Goal: Communication & Community: Answer question/provide support

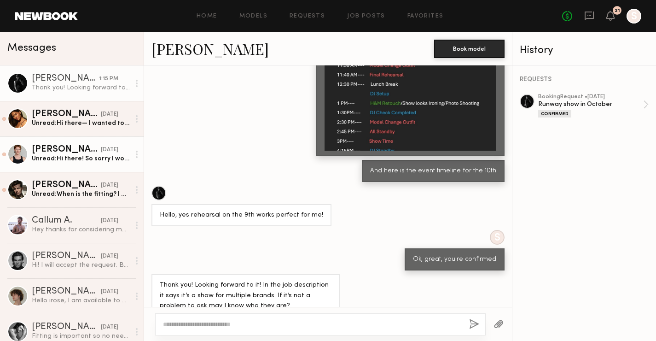
click at [87, 164] on link "Austin W. yesterday Unread: Hi there! So sorry I won’t be able to make it to th…" at bounding box center [72, 153] width 144 height 35
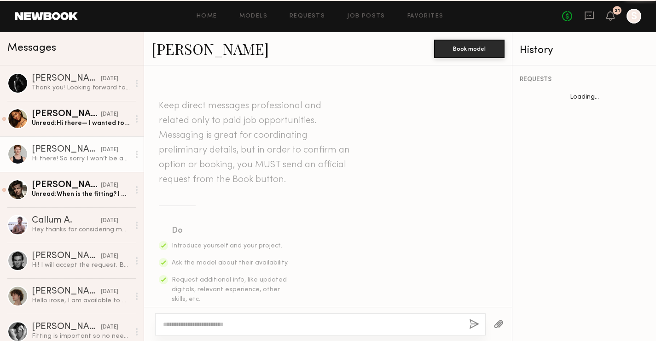
scroll to position [262, 0]
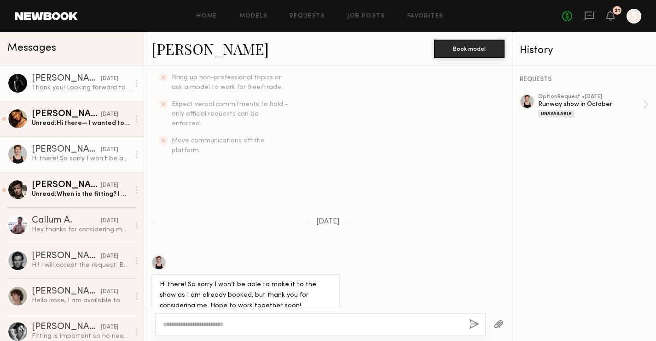
click at [71, 86] on div "Thank you! Looking forward to it! In the job description it says it’s a show fo…" at bounding box center [81, 87] width 98 height 9
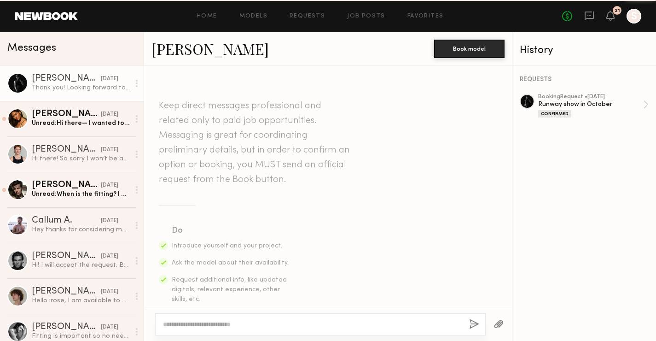
scroll to position [745, 0]
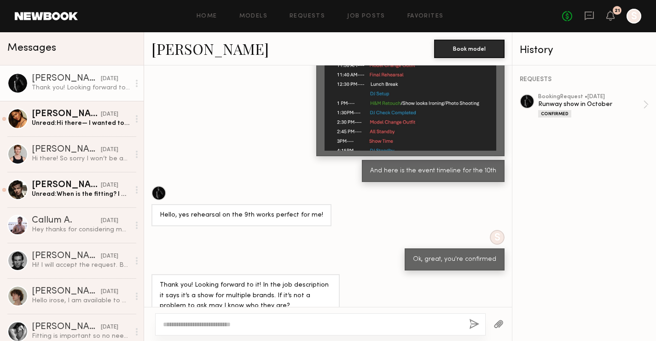
click at [211, 323] on textarea at bounding box center [312, 323] width 299 height 9
paste textarea "**********"
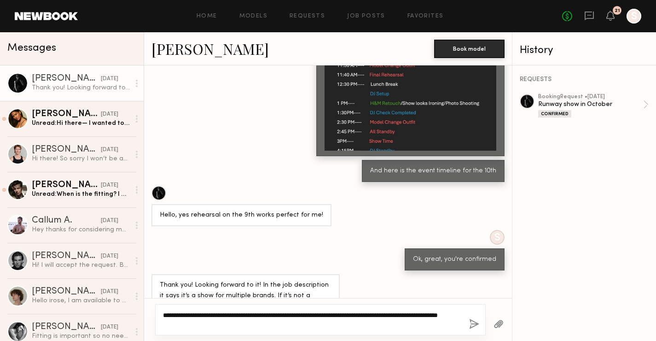
click at [237, 312] on textarea "**********" at bounding box center [312, 319] width 299 height 18
click at [235, 311] on textarea "**********" at bounding box center [312, 319] width 299 height 18
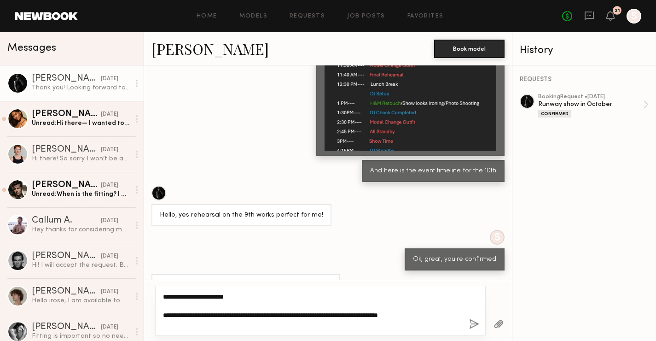
click at [263, 295] on textarea "**********" at bounding box center [312, 310] width 299 height 37
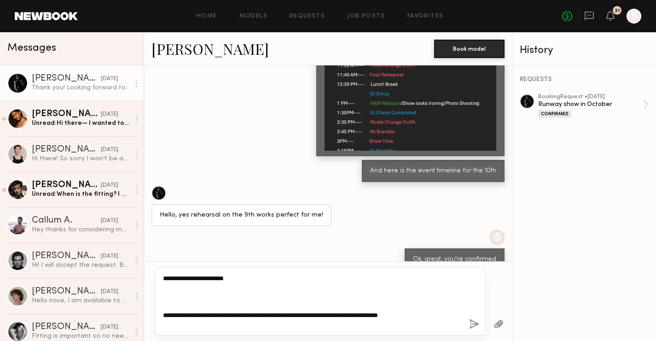
paste textarea "**********"
click at [302, 276] on textarea "**********" at bounding box center [312, 300] width 299 height 55
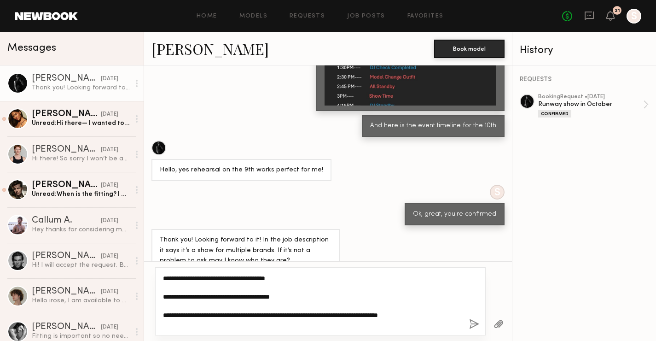
type textarea "**********"
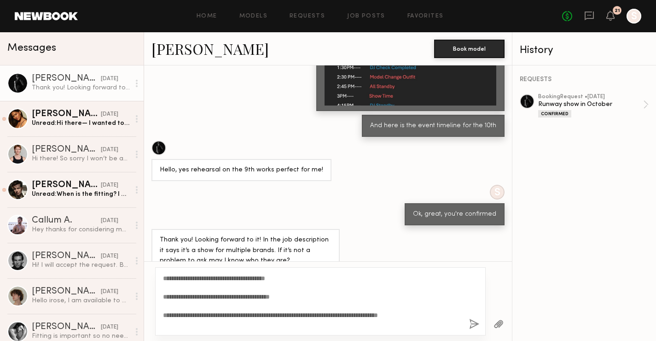
click at [474, 323] on button "button" at bounding box center [474, 324] width 10 height 12
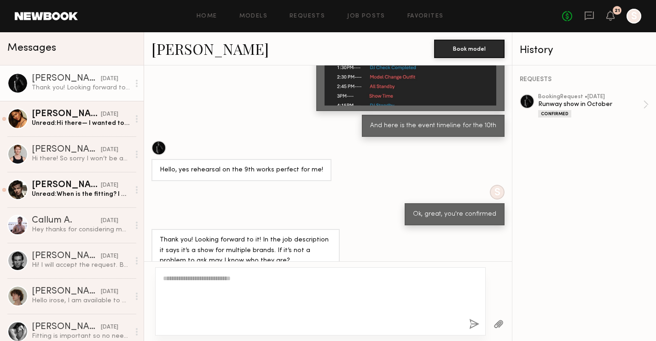
scroll to position [993, 0]
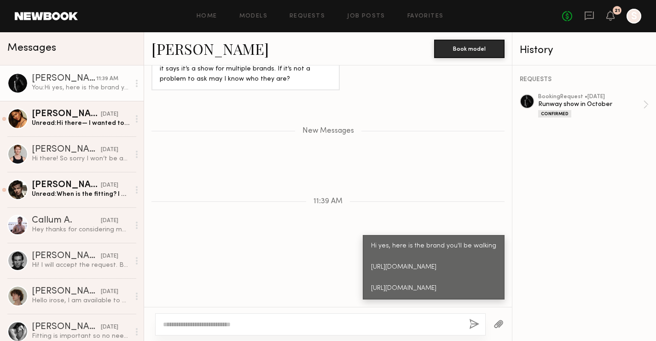
click at [317, 324] on textarea at bounding box center [312, 323] width 299 height 9
type textarea "**********"
click at [468, 323] on div "**********" at bounding box center [320, 324] width 330 height 22
click at [474, 323] on button "button" at bounding box center [474, 324] width 10 height 12
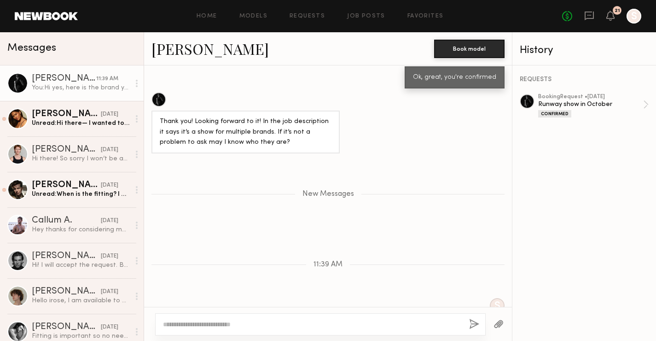
scroll to position [917, 0]
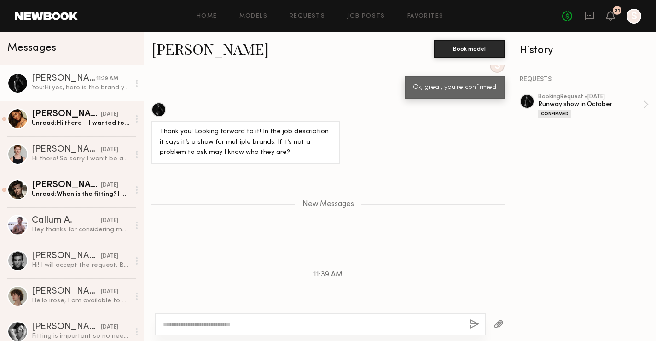
click at [157, 102] on div at bounding box center [158, 109] width 15 height 15
drag, startPoint x: 188, startPoint y: 52, endPoint x: 220, endPoint y: 57, distance: 32.9
click at [220, 57] on div "Gianpaolo R. Book model" at bounding box center [328, 48] width 368 height 33
copy link "Gianpaolo"
click at [0, 0] on nb-messenger-layout "Home Models Requests Job Posts Favorites Sign Out No fees up to $5,000 21 S Mes…" at bounding box center [328, 170] width 656 height 341
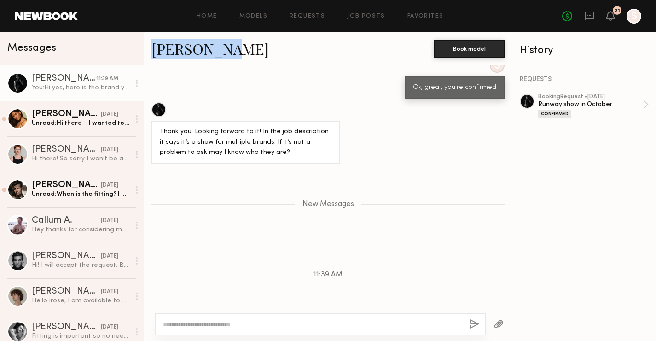
scroll to position [1037, 0]
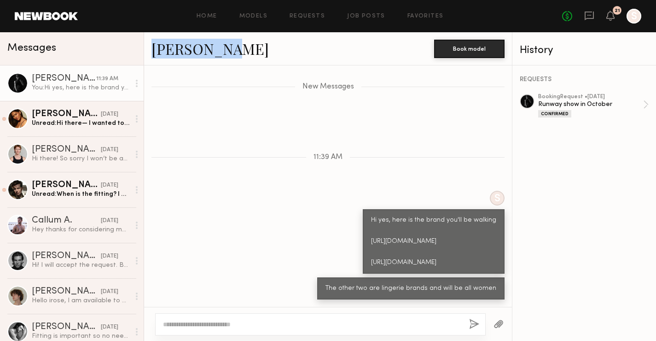
click at [52, 85] on div "You: Hi yes, here is the brand you'll be walking https://www.instagram.com/aelf…" at bounding box center [81, 87] width 98 height 9
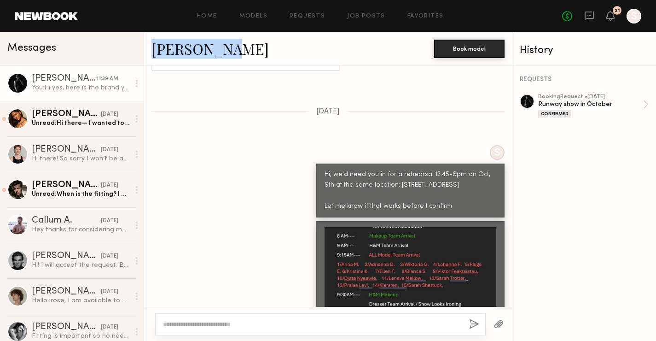
scroll to position [452, 0]
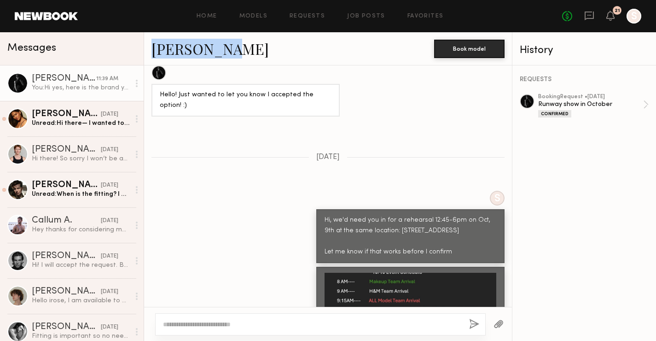
drag, startPoint x: 455, startPoint y: 237, endPoint x: 314, endPoint y: 191, distance: 148.1
click at [314, 191] on div "S Hi, we'd need you in for a rehearsal 12:45-6pm on Oct, 9th at the same locati…" at bounding box center [328, 227] width 368 height 72
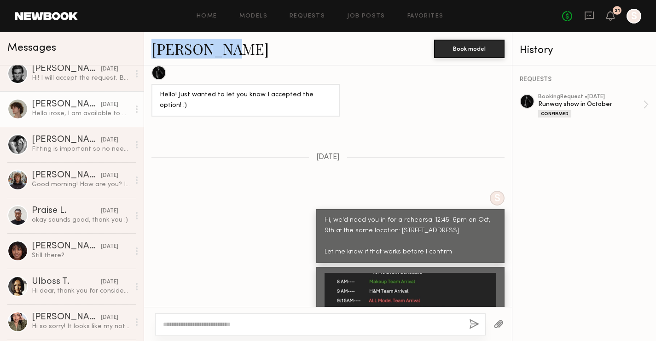
scroll to position [194, 0]
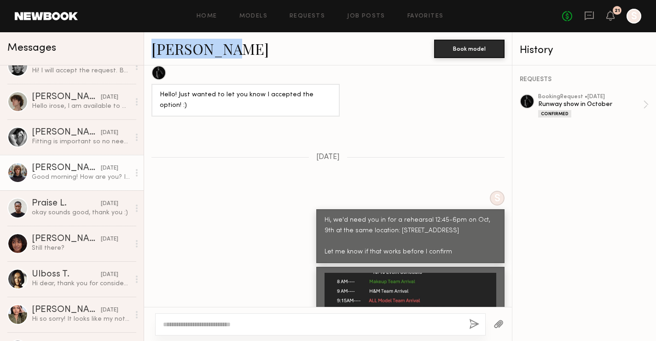
click at [67, 164] on div "Viktor F." at bounding box center [66, 167] width 69 height 9
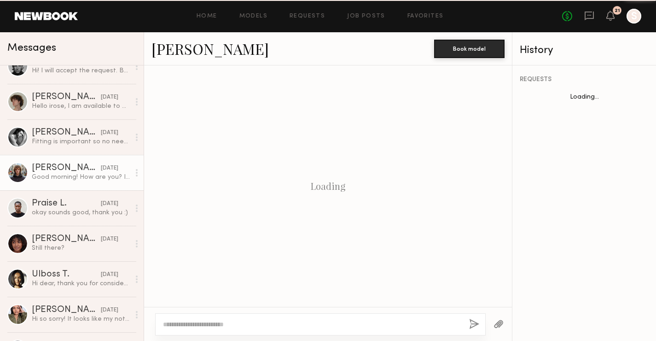
scroll to position [506, 0]
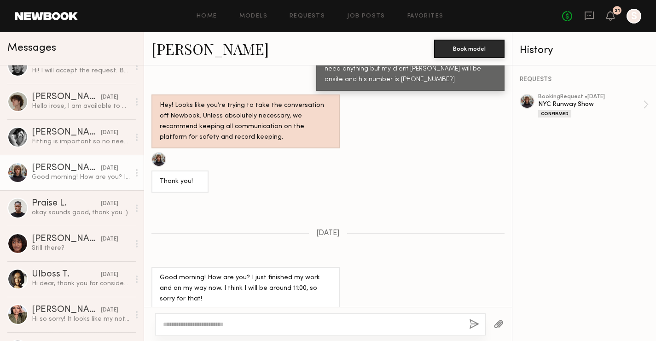
click at [249, 322] on textarea at bounding box center [312, 323] width 299 height 9
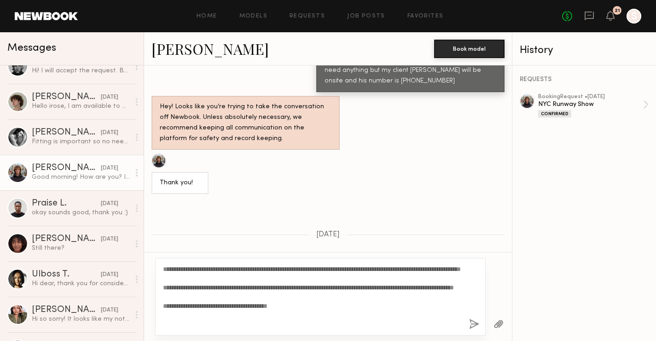
type textarea "**********"
click at [476, 323] on button "button" at bounding box center [474, 324] width 10 height 12
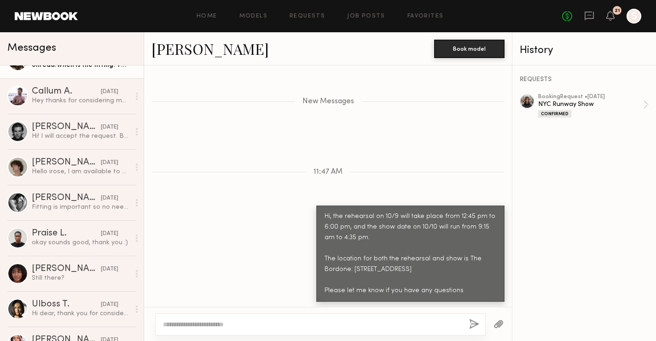
scroll to position [172, 0]
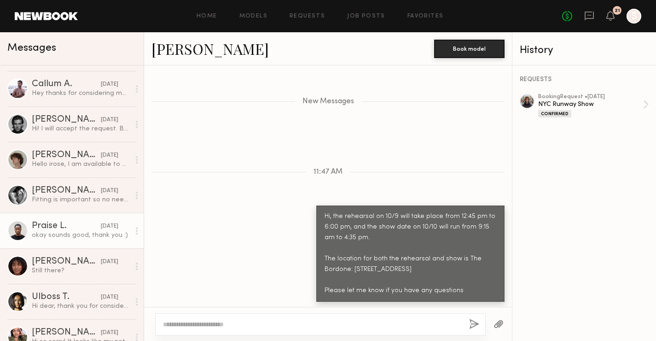
click at [65, 228] on div "Praise L." at bounding box center [66, 225] width 69 height 9
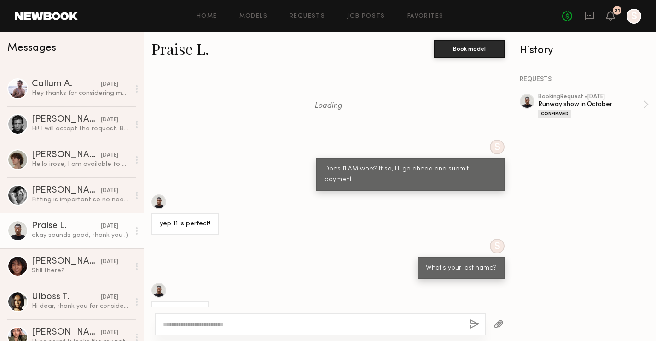
scroll to position [558, 0]
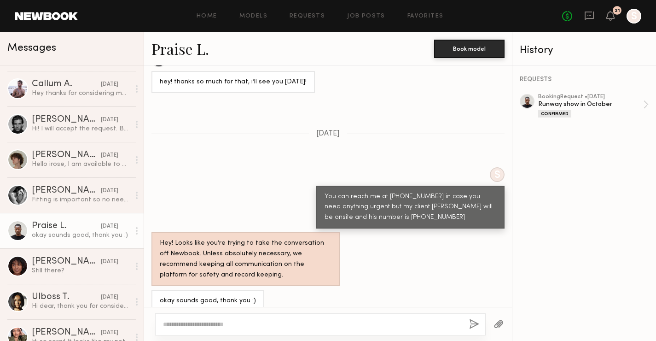
click at [297, 324] on textarea at bounding box center [312, 323] width 299 height 9
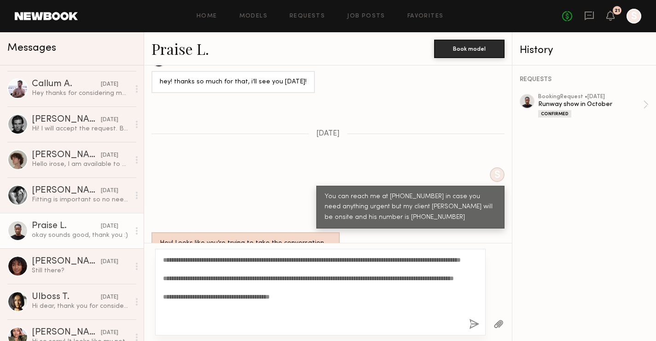
scroll to position [0, 0]
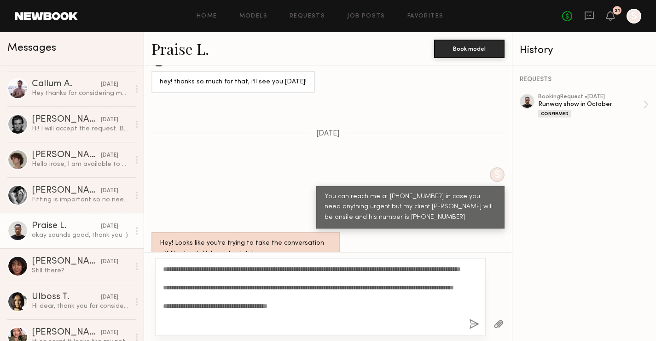
type textarea "**********"
click at [474, 321] on button "button" at bounding box center [474, 324] width 10 height 12
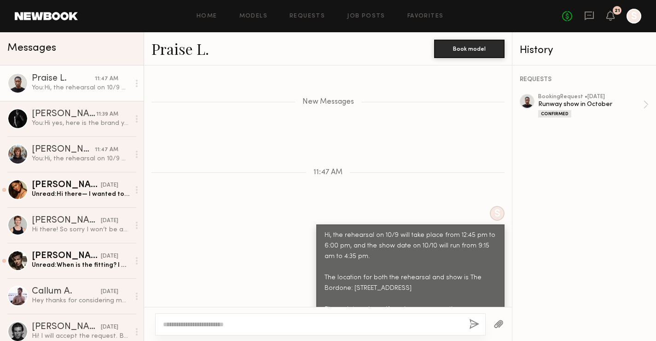
scroll to position [871, 0]
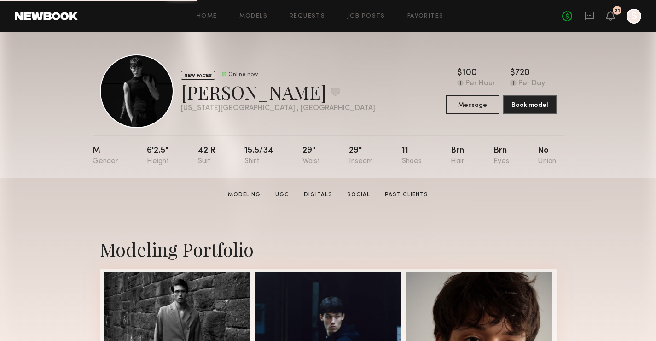
click at [361, 197] on link "Social" at bounding box center [358, 195] width 30 height 8
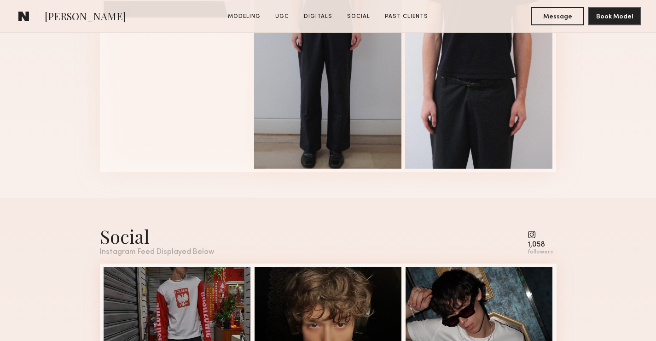
scroll to position [1348, 0]
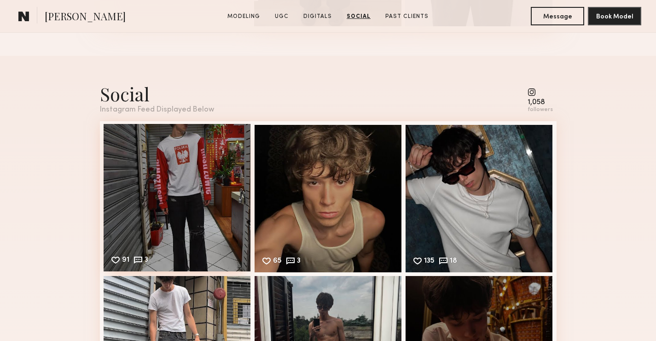
click at [235, 172] on div "91 3 Likes & comments displayed to show model’s engagement" at bounding box center [177, 197] width 147 height 147
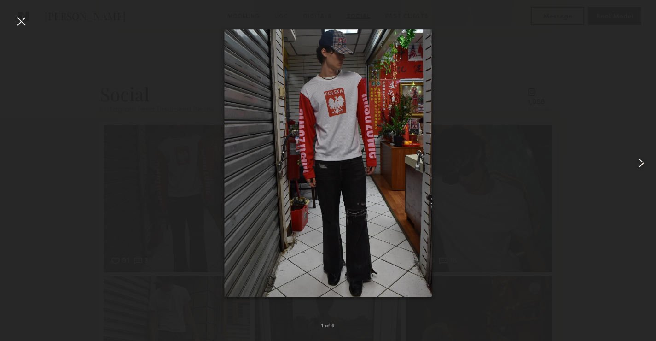
click at [640, 165] on common-icon at bounding box center [641, 163] width 15 height 15
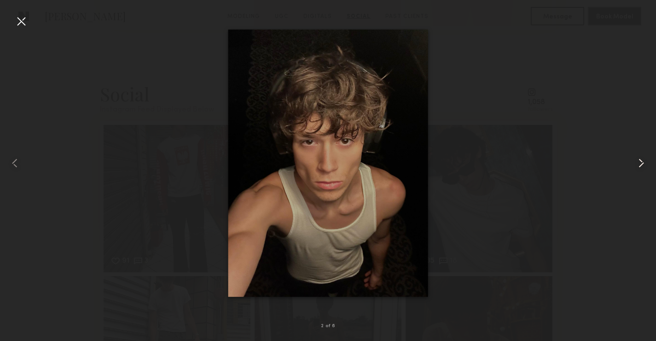
click at [640, 156] on common-icon at bounding box center [641, 163] width 15 height 15
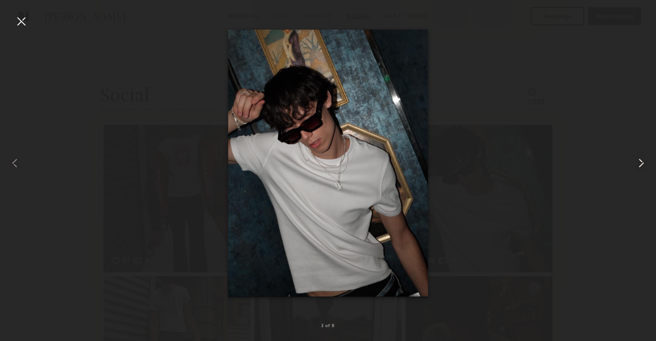
click at [640, 156] on common-icon at bounding box center [641, 163] width 15 height 15
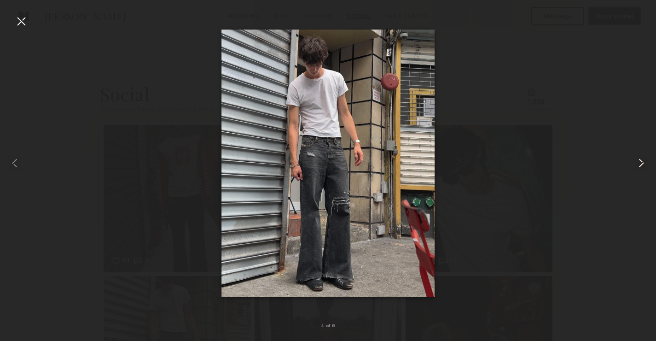
click at [636, 158] on common-icon at bounding box center [641, 163] width 15 height 15
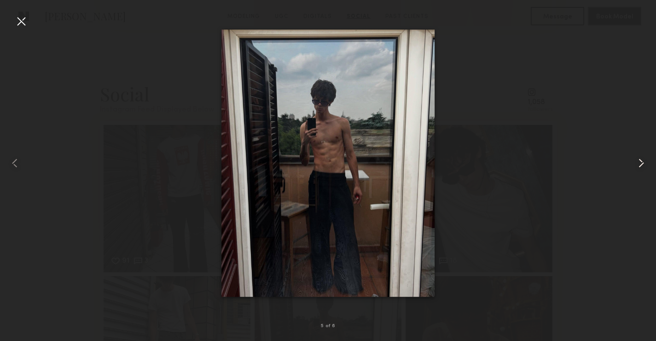
click at [636, 158] on common-icon at bounding box center [641, 163] width 15 height 15
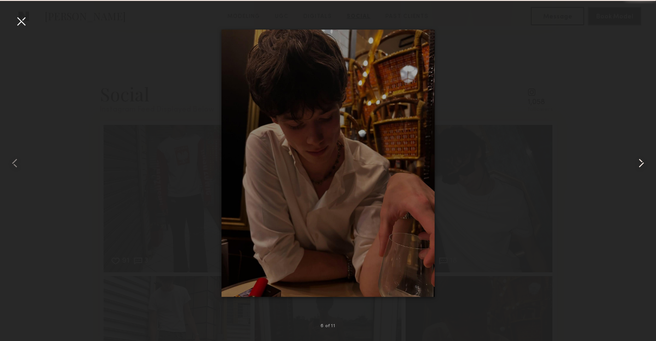
click at [636, 158] on common-icon at bounding box center [641, 163] width 15 height 15
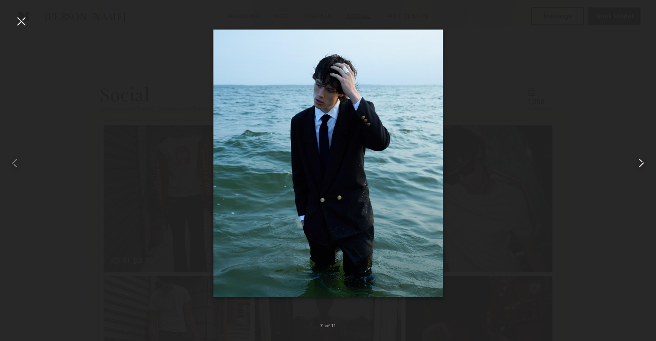
click at [636, 158] on common-icon at bounding box center [641, 163] width 15 height 15
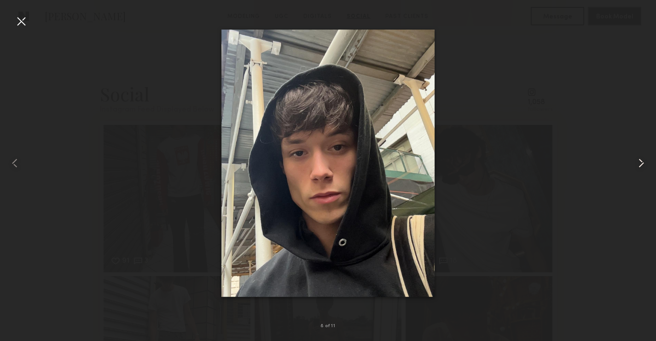
click at [636, 156] on common-icon at bounding box center [641, 163] width 15 height 15
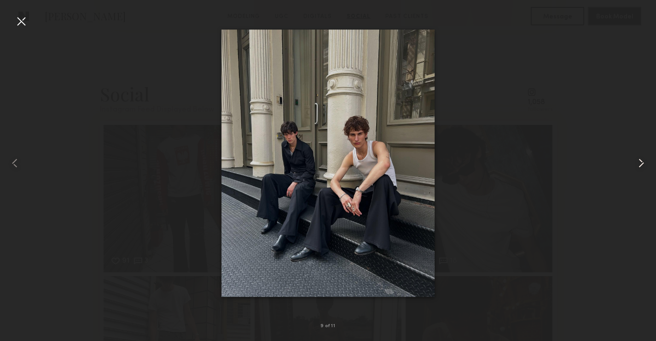
click at [644, 163] on common-icon at bounding box center [641, 163] width 15 height 15
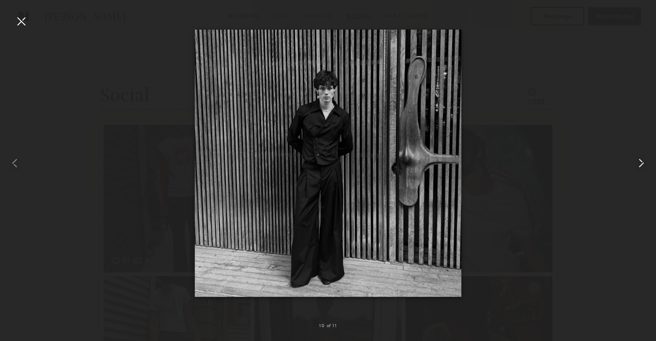
click at [640, 156] on common-icon at bounding box center [641, 163] width 15 height 15
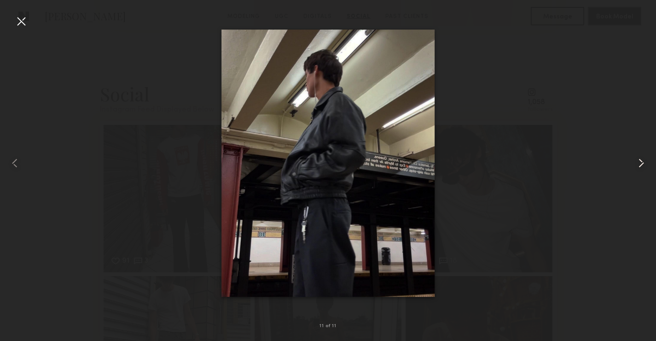
click at [640, 156] on common-icon at bounding box center [641, 163] width 15 height 15
